Goal: Information Seeking & Learning: Check status

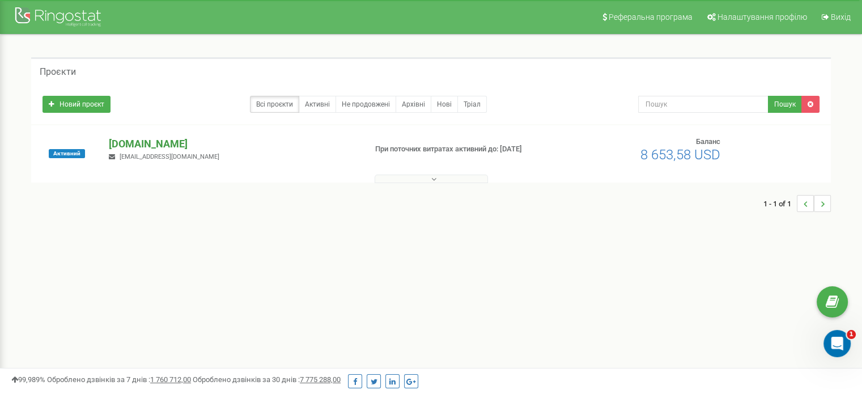
click at [138, 141] on p "[DOMAIN_NAME]" at bounding box center [233, 144] width 248 height 15
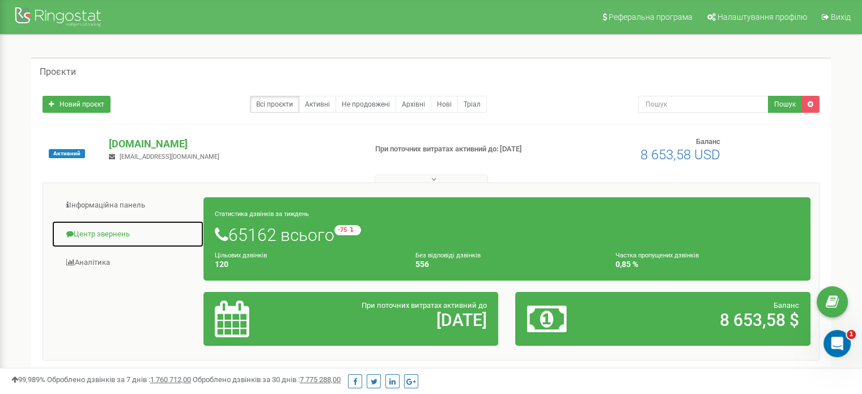
click at [111, 230] on link "Центр звернень" at bounding box center [128, 234] width 152 height 28
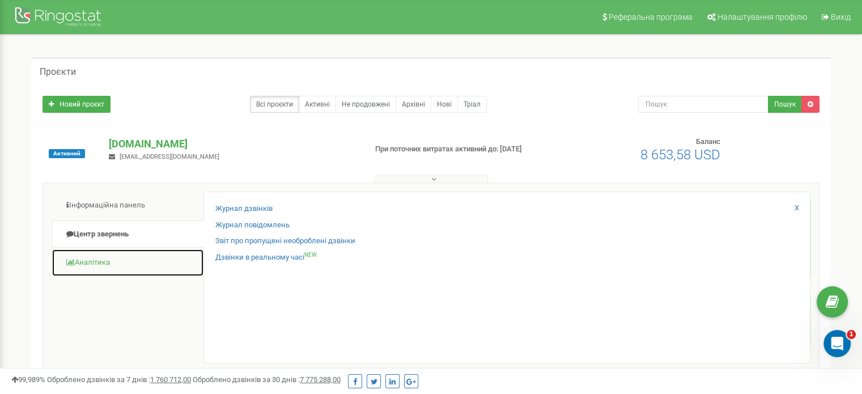
click at [131, 257] on link "Аналiтика" at bounding box center [128, 263] width 152 height 28
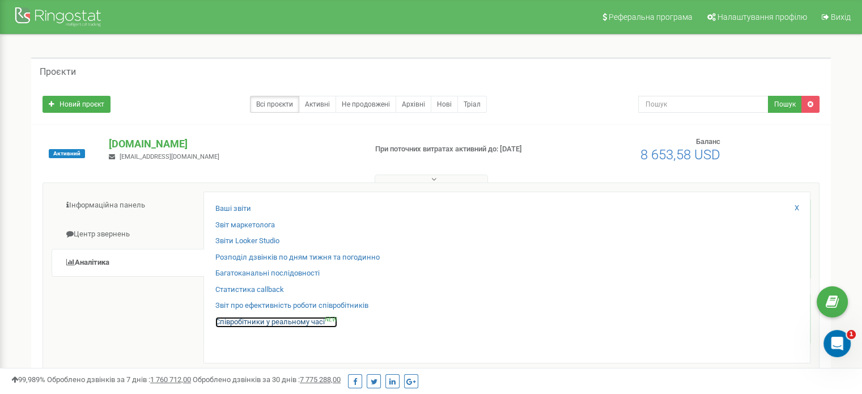
click at [256, 324] on link "Співробітники у реальному часі NEW" at bounding box center [276, 322] width 122 height 11
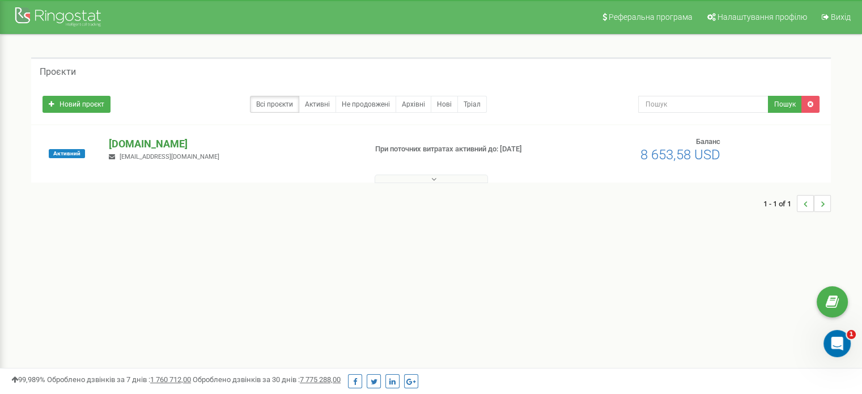
click at [142, 145] on p "[DOMAIN_NAME]" at bounding box center [233, 144] width 248 height 15
click at [143, 143] on p "[DOMAIN_NAME]" at bounding box center [233, 144] width 248 height 15
click at [135, 147] on p "[DOMAIN_NAME]" at bounding box center [233, 144] width 248 height 15
click at [162, 148] on p "[DOMAIN_NAME]" at bounding box center [233, 144] width 248 height 15
click at [137, 139] on p "[DOMAIN_NAME]" at bounding box center [233, 144] width 248 height 15
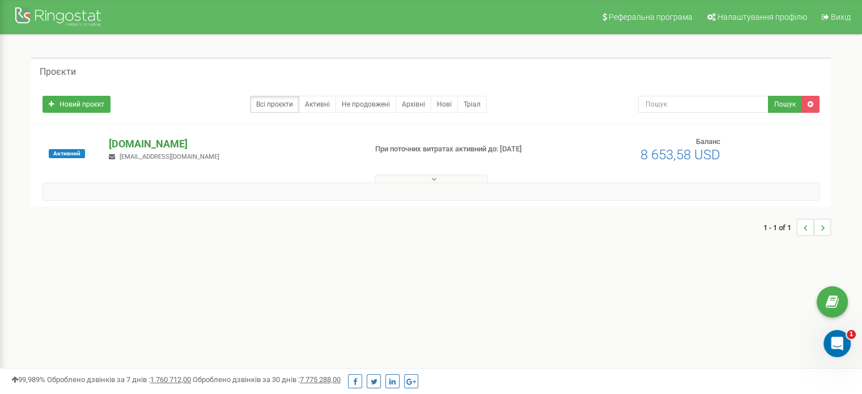
click at [148, 141] on p "[DOMAIN_NAME]" at bounding box center [233, 144] width 248 height 15
click at [163, 142] on p "[DOMAIN_NAME]" at bounding box center [233, 144] width 248 height 15
click at [143, 145] on p "[DOMAIN_NAME]" at bounding box center [233, 144] width 248 height 15
click at [139, 145] on p "[DOMAIN_NAME]" at bounding box center [233, 144] width 248 height 15
click at [116, 150] on p "[DOMAIN_NAME]" at bounding box center [233, 144] width 248 height 15
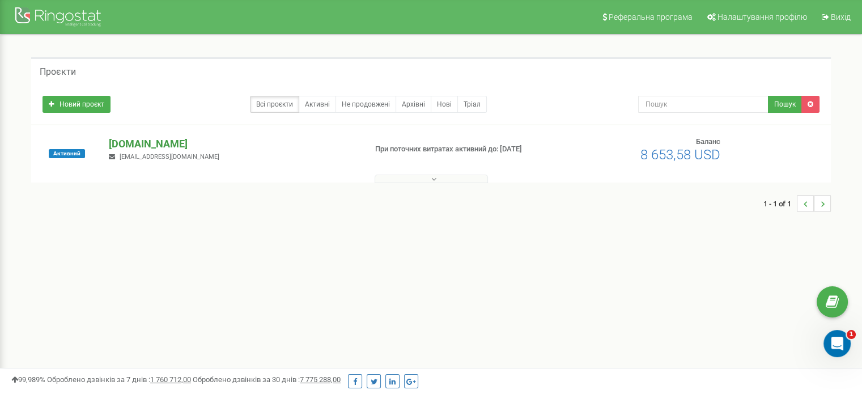
click at [171, 143] on p "[DOMAIN_NAME]" at bounding box center [233, 144] width 248 height 15
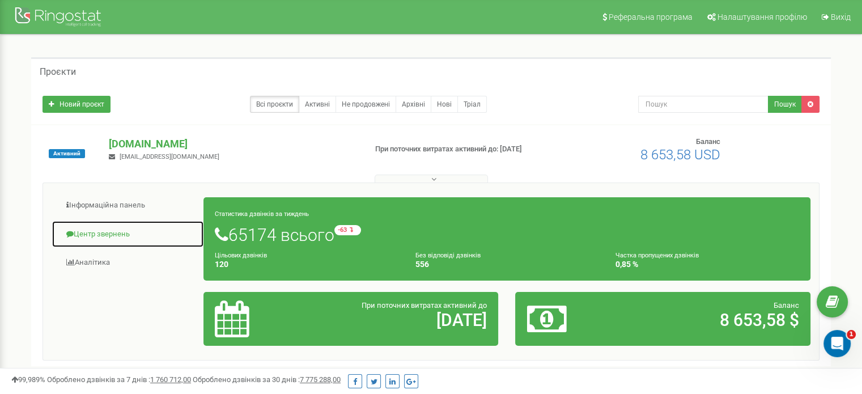
click at [118, 240] on link "Центр звернень" at bounding box center [128, 234] width 152 height 28
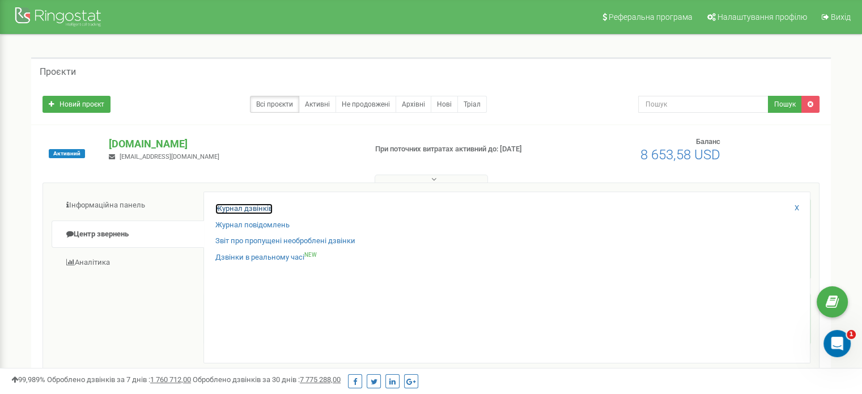
click at [260, 203] on link "Журнал дзвінків" at bounding box center [243, 208] width 57 height 11
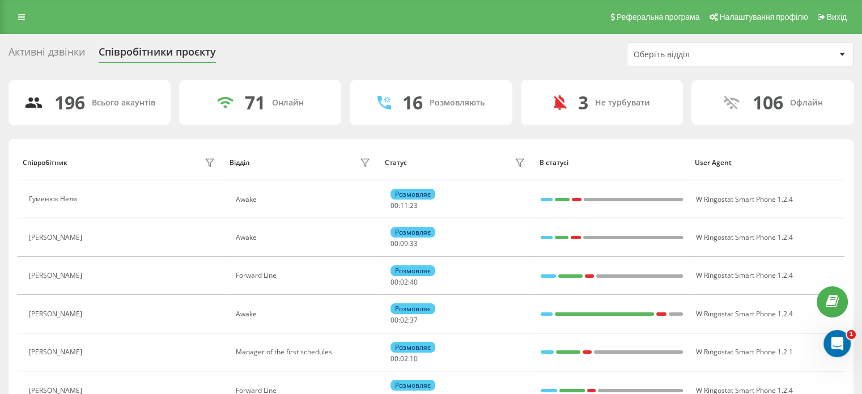
click at [698, 57] on div "Оберіть відділ" at bounding box center [701, 55] width 135 height 10
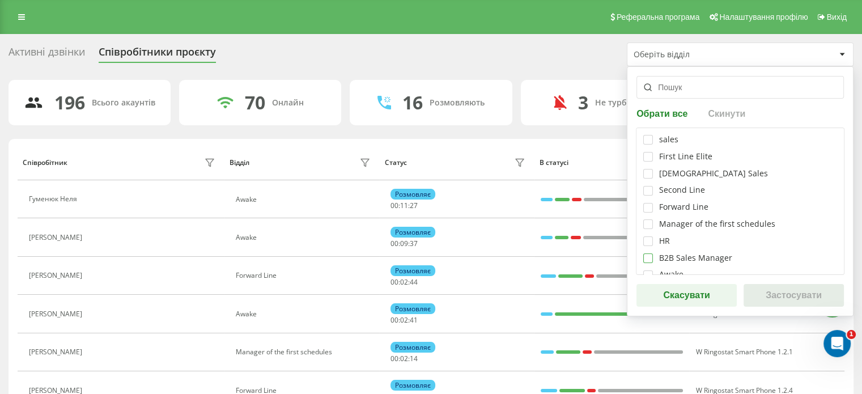
click at [648, 253] on label at bounding box center [648, 253] width 10 height 0
checkbox input "true"
click at [787, 296] on button "Застосувати" at bounding box center [794, 295] width 100 height 23
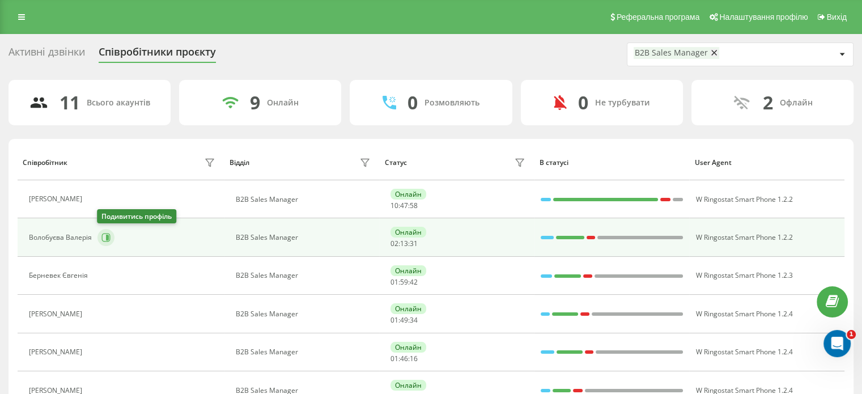
click at [109, 234] on icon at bounding box center [106, 238] width 9 height 9
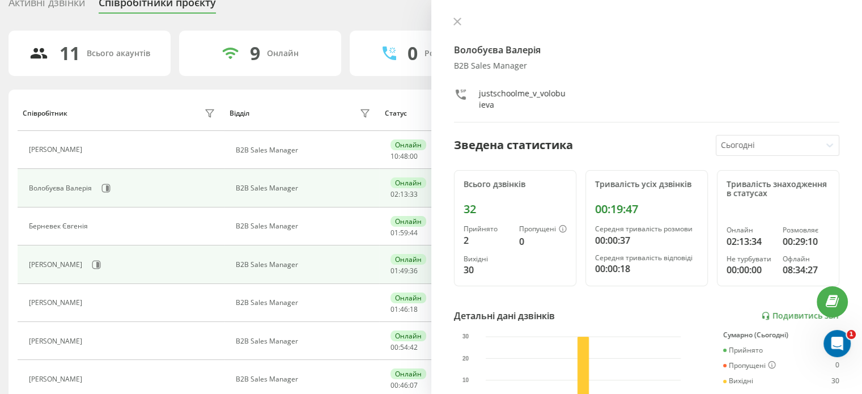
scroll to position [57, 0]
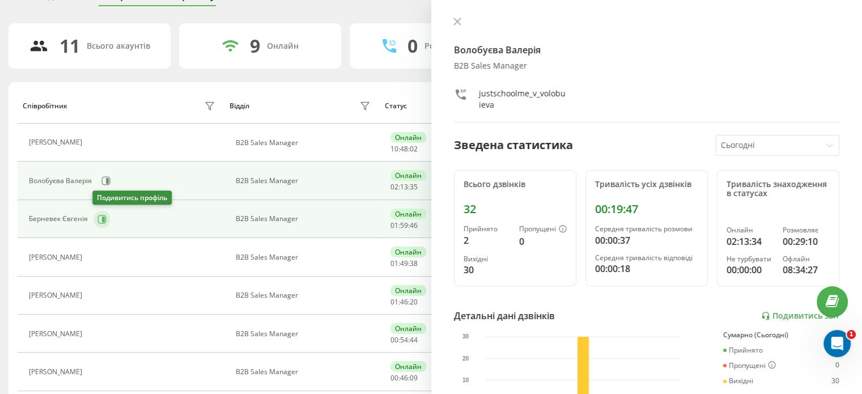
click at [94, 215] on button at bounding box center [102, 219] width 17 height 17
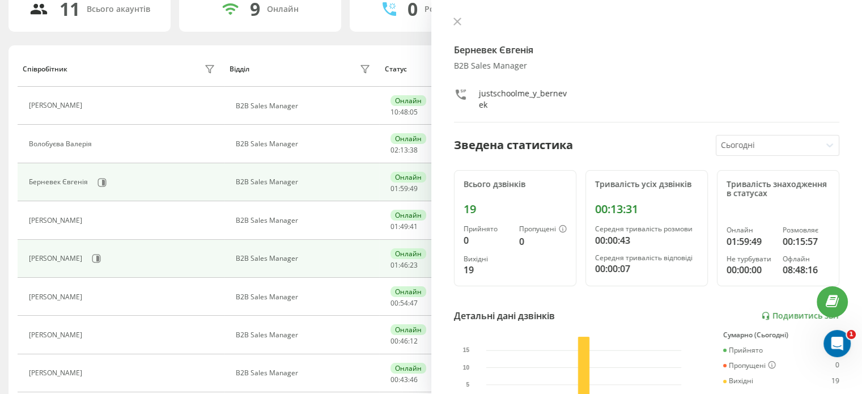
scroll to position [113, 0]
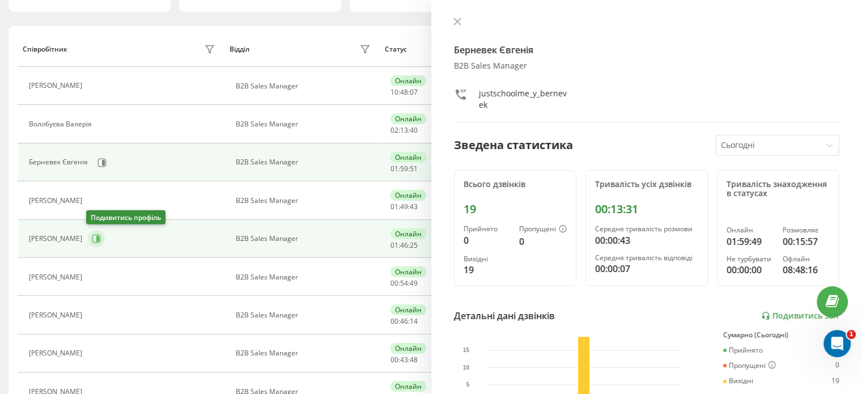
click at [97, 236] on icon at bounding box center [97, 239] width 3 height 6
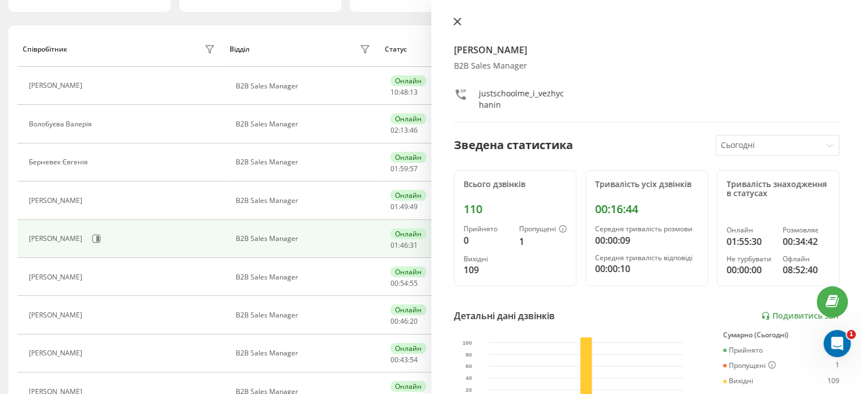
click at [456, 26] on button at bounding box center [457, 22] width 15 height 11
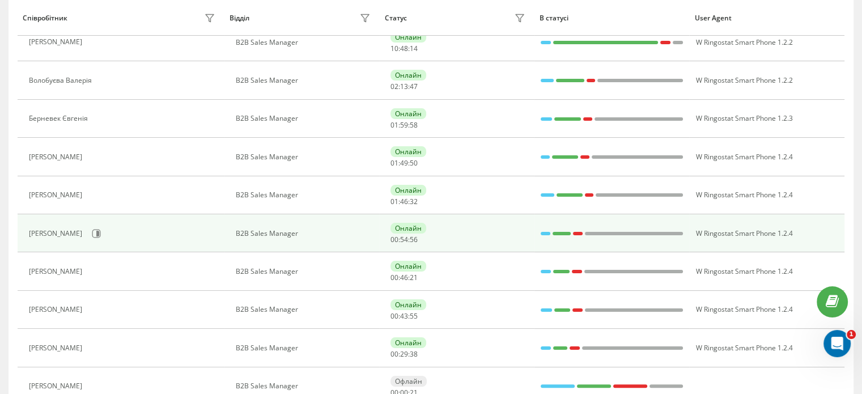
scroll to position [170, 0]
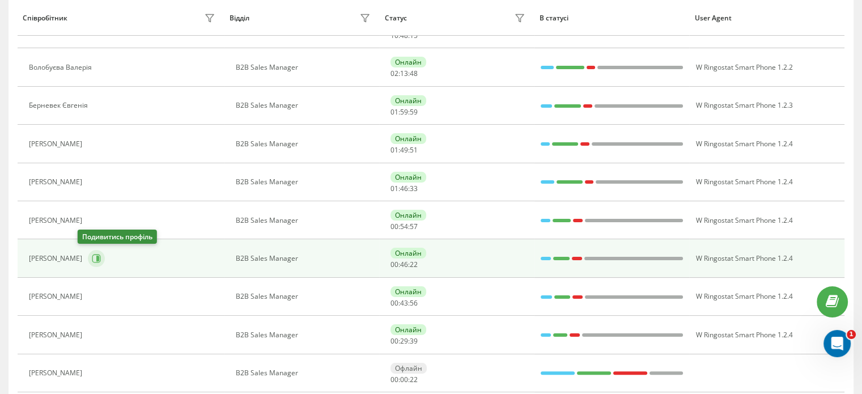
click at [96, 258] on icon at bounding box center [97, 259] width 3 height 6
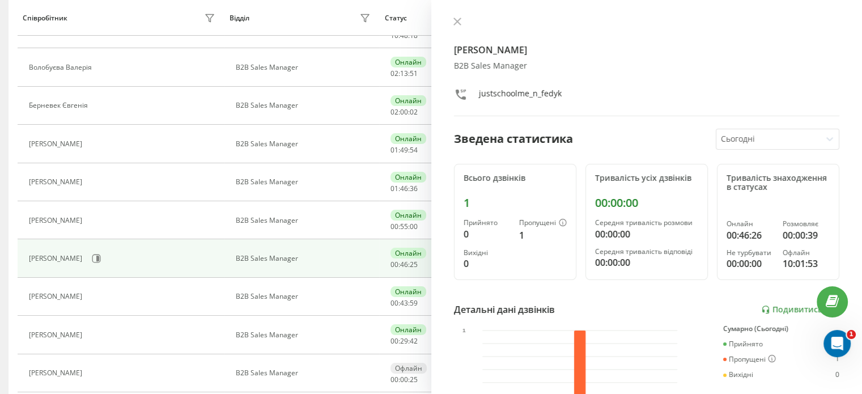
click at [463, 17] on div at bounding box center [647, 22] width 386 height 11
click at [457, 18] on icon at bounding box center [457, 22] width 8 height 8
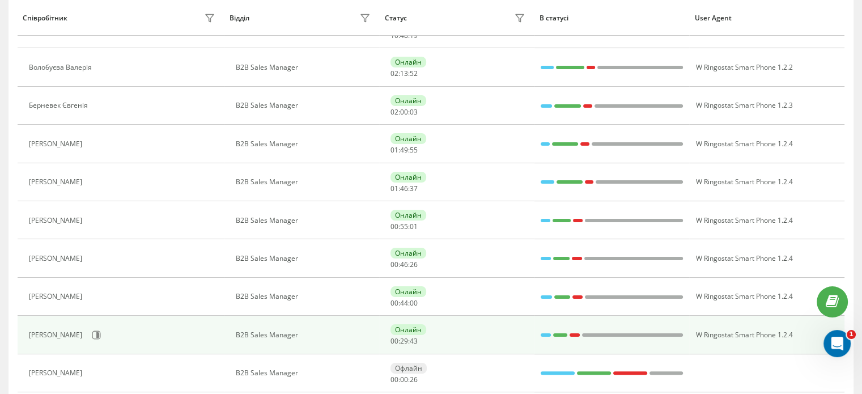
scroll to position [227, 0]
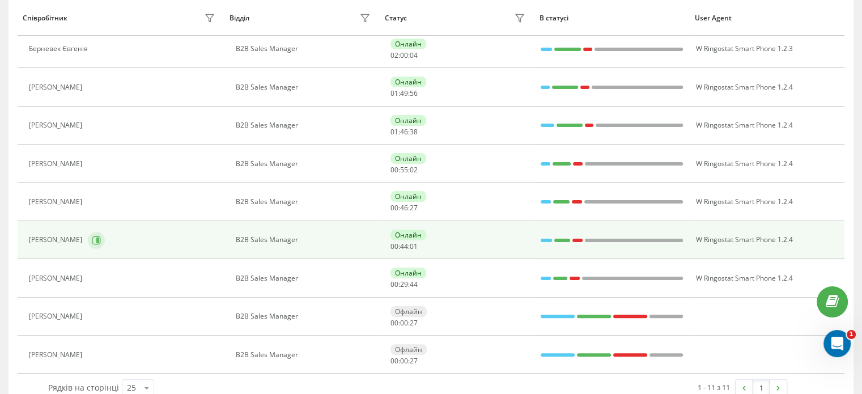
click at [101, 240] on icon at bounding box center [96, 240] width 9 height 9
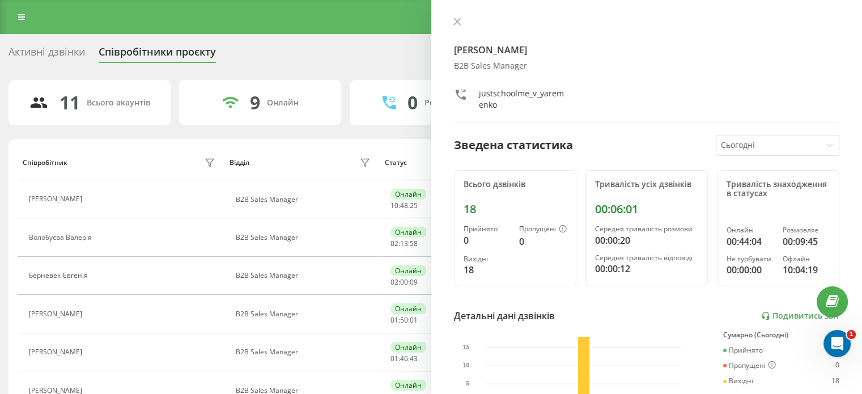
drag, startPoint x: 456, startPoint y: 26, endPoint x: 471, endPoint y: 1, distance: 29.3
click at [457, 24] on button at bounding box center [457, 22] width 15 height 11
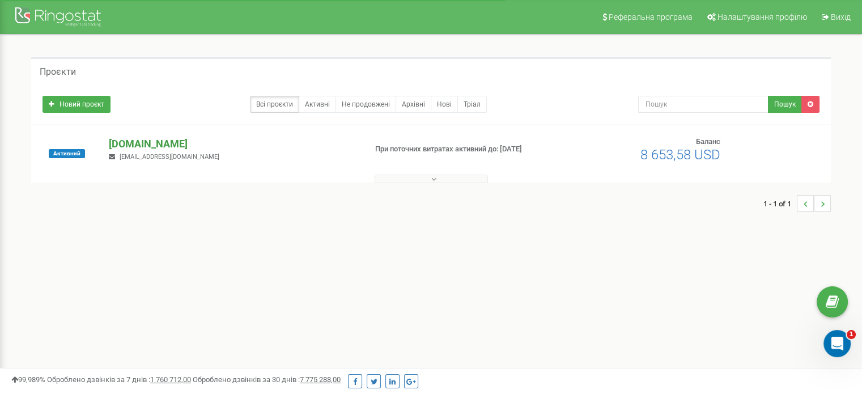
click at [168, 142] on p "[DOMAIN_NAME]" at bounding box center [233, 144] width 248 height 15
click at [170, 148] on p "[DOMAIN_NAME]" at bounding box center [233, 144] width 248 height 15
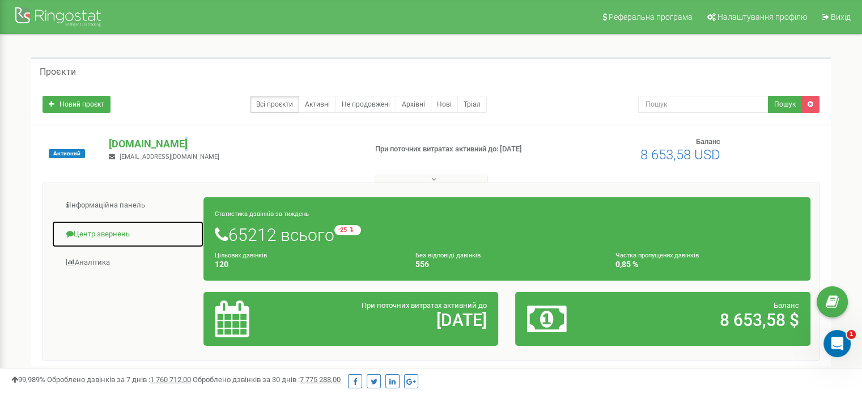
click at [111, 240] on link "Центр звернень" at bounding box center [128, 234] width 152 height 28
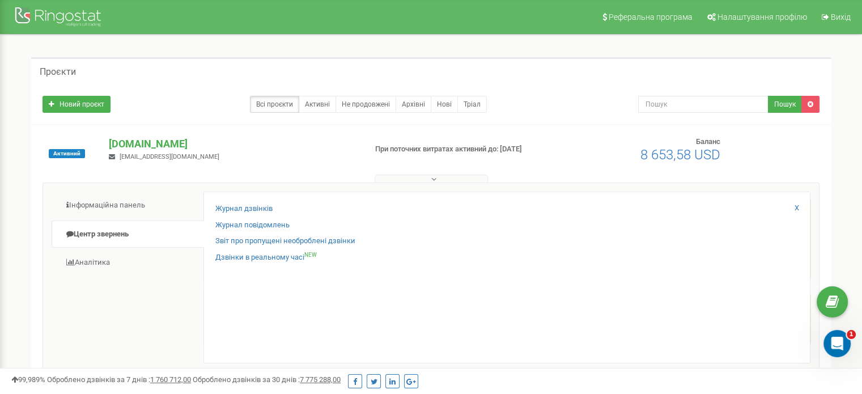
click at [259, 201] on div "Журнал дзвінків Журнал повідомлень Звіт про пропущені необроблені дзвінки Дзвін…" at bounding box center [506, 278] width 607 height 172
click at [258, 208] on link "Журнал дзвінків" at bounding box center [243, 208] width 57 height 11
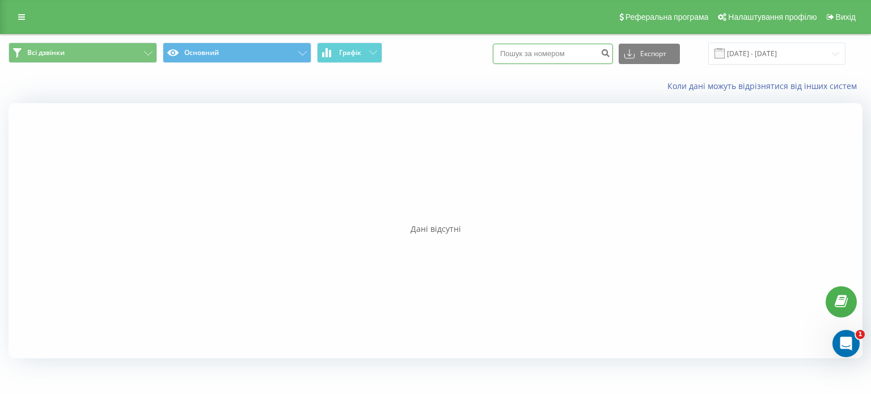
click at [574, 57] on input at bounding box center [553, 54] width 120 height 20
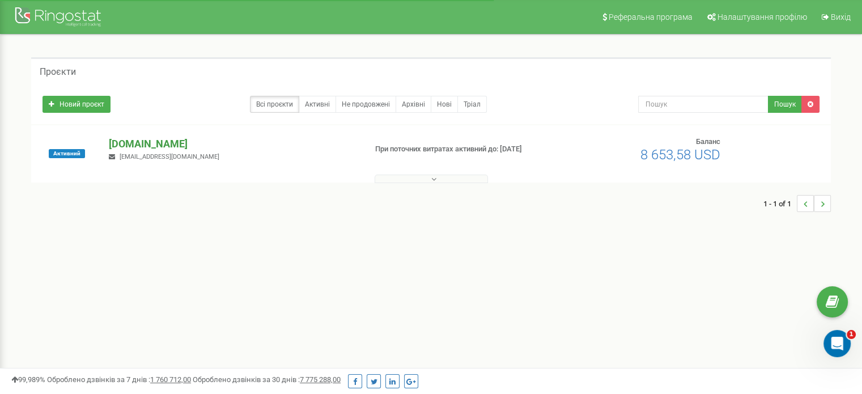
click at [158, 147] on p "[DOMAIN_NAME]" at bounding box center [233, 144] width 248 height 15
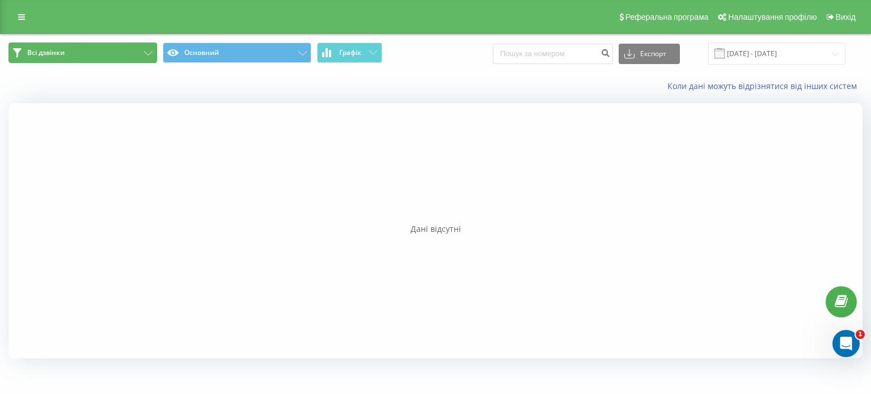
click at [54, 49] on span "Всі дзвінки" at bounding box center [45, 52] width 37 height 9
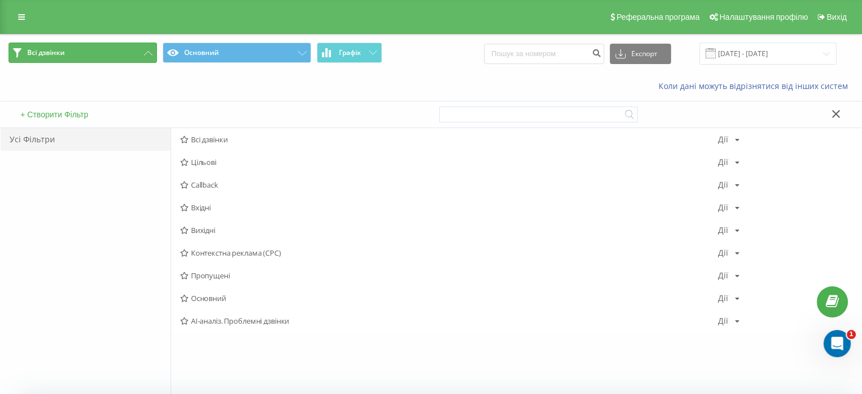
click at [94, 49] on button "Всі дзвінки" at bounding box center [83, 53] width 148 height 20
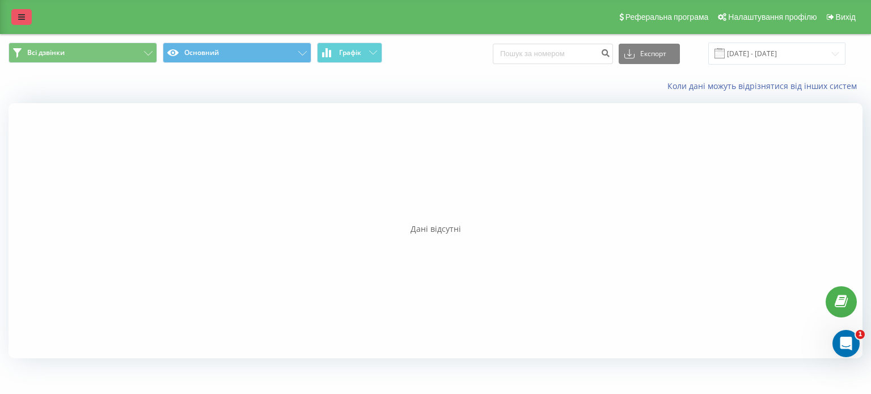
click at [27, 13] on link at bounding box center [21, 17] width 20 height 16
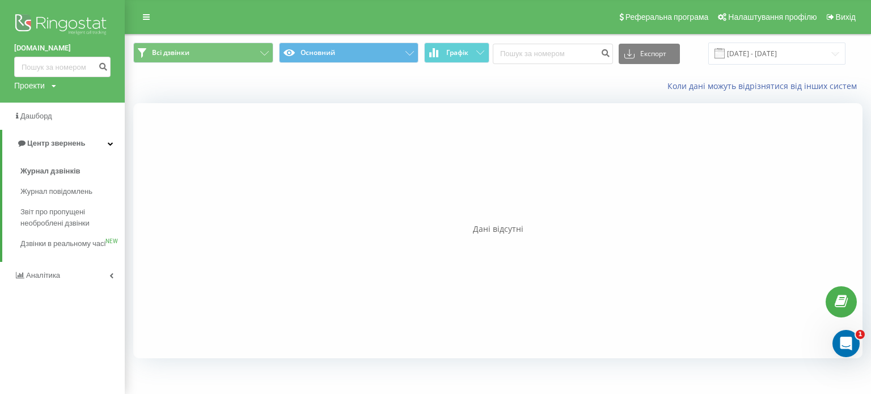
click at [27, 13] on img at bounding box center [62, 25] width 96 height 28
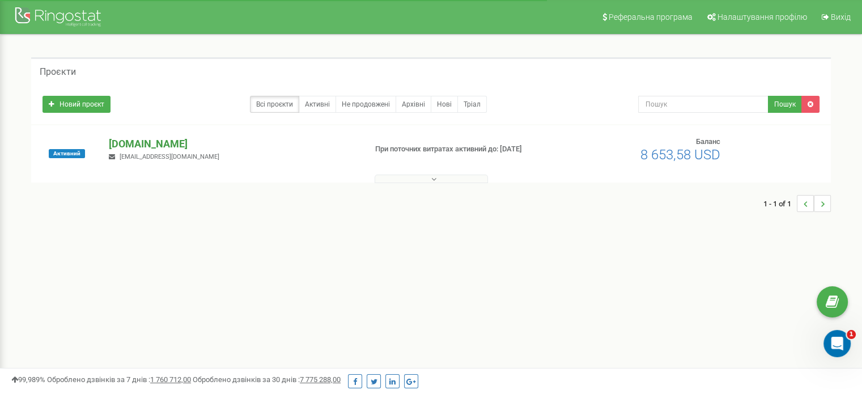
click at [134, 139] on p "[DOMAIN_NAME]" at bounding box center [233, 144] width 248 height 15
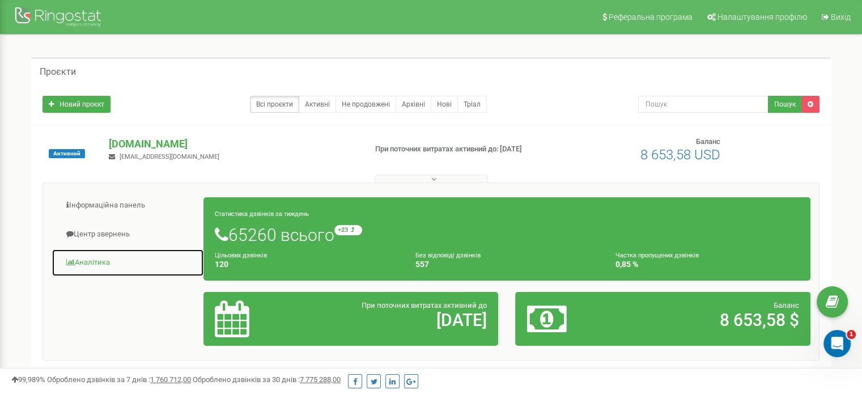
click at [107, 249] on link "Аналiтика" at bounding box center [128, 263] width 152 height 28
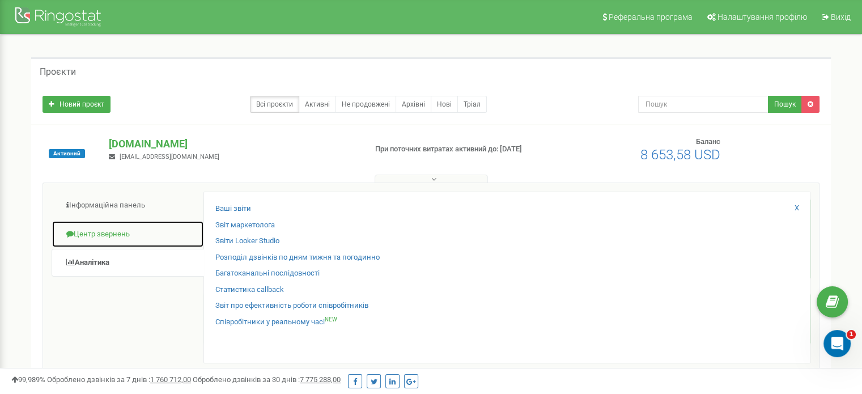
click at [107, 235] on link "Центр звернень" at bounding box center [128, 234] width 152 height 28
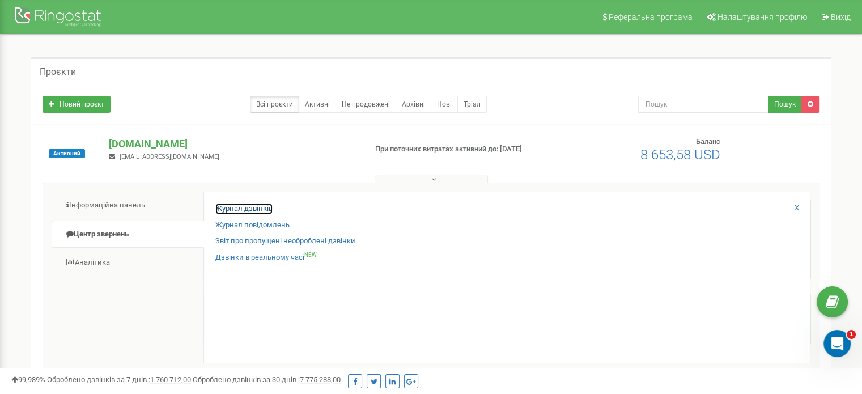
click at [237, 209] on link "Журнал дзвінків" at bounding box center [243, 208] width 57 height 11
